Goal: Transaction & Acquisition: Purchase product/service

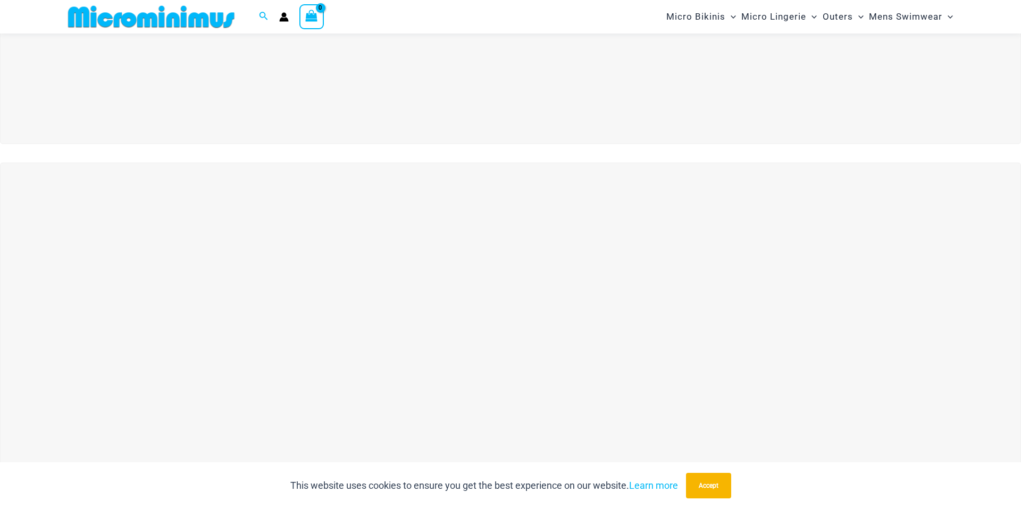
scroll to position [378, 0]
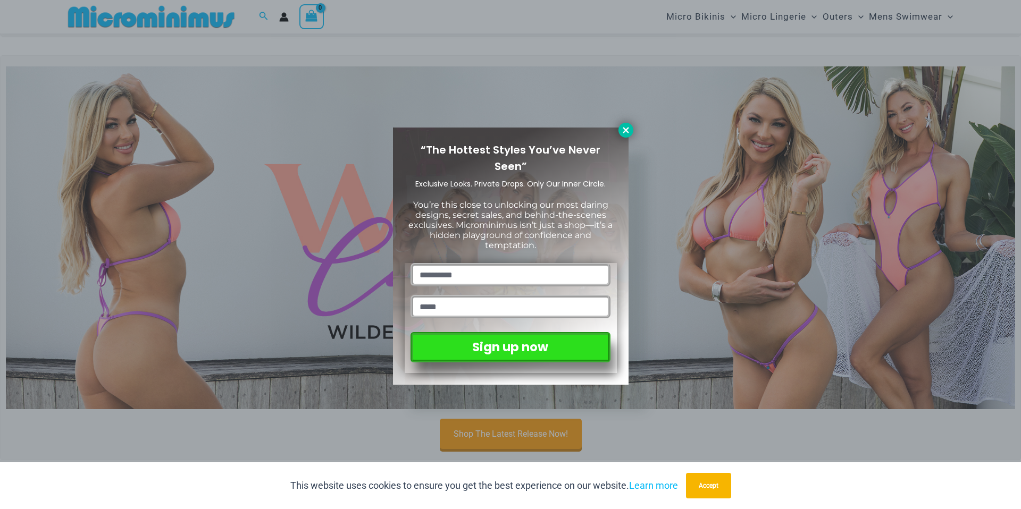
click at [630, 133] on icon at bounding box center [626, 131] width 10 height 10
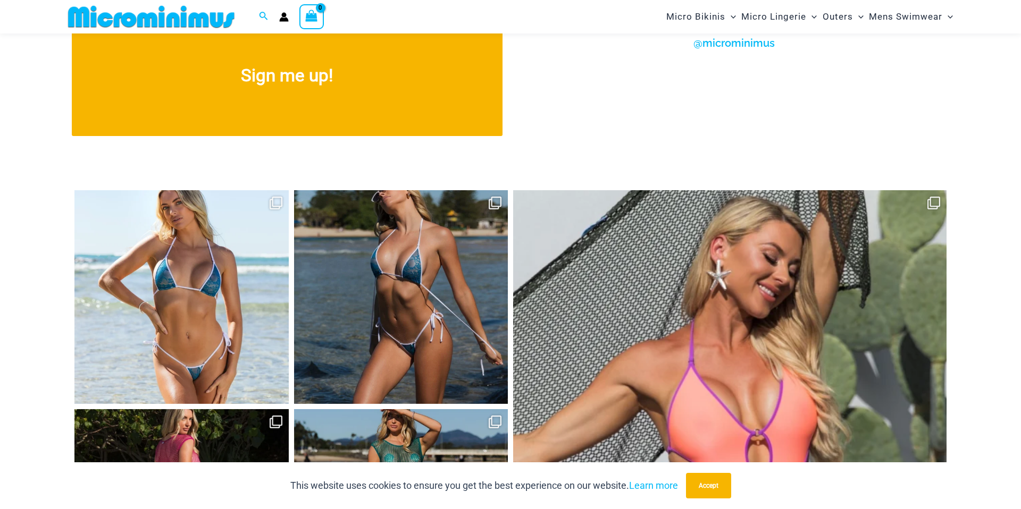
scroll to position [5488, 0]
